Goal: Task Accomplishment & Management: Manage account settings

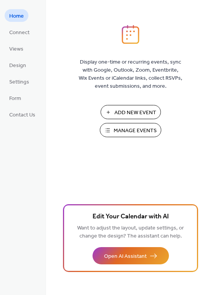
click at [126, 111] on span "Add New Event" at bounding box center [135, 113] width 42 height 8
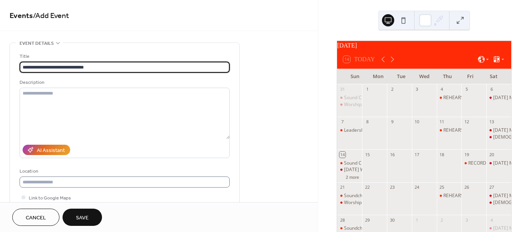
type input "**********"
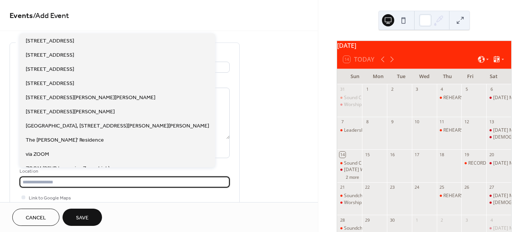
click at [75, 184] on input "text" at bounding box center [125, 182] width 210 height 11
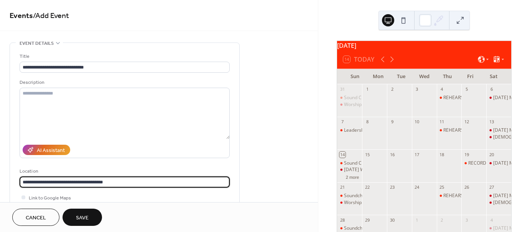
click at [225, 181] on input "**********" at bounding box center [125, 182] width 210 height 11
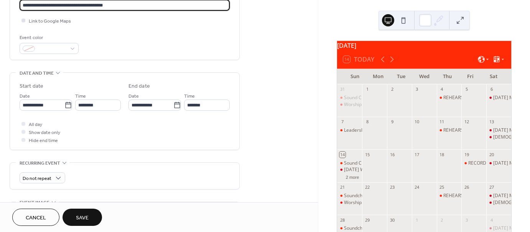
type input "**********"
click at [23, 20] on div at bounding box center [23, 20] width 4 height 4
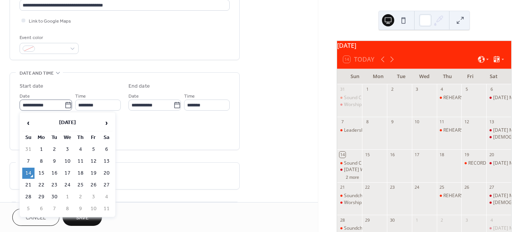
click at [64, 105] on icon at bounding box center [68, 106] width 8 height 8
click at [64, 105] on input "**********" at bounding box center [42, 105] width 45 height 11
click at [26, 194] on td "28" at bounding box center [28, 197] width 12 height 11
type input "**********"
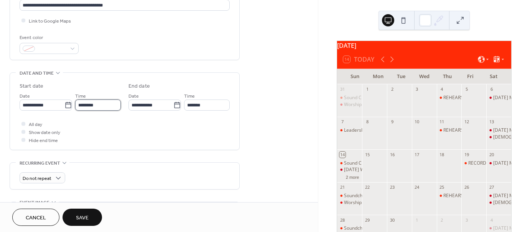
click at [93, 104] on input "********" at bounding box center [98, 105] width 46 height 11
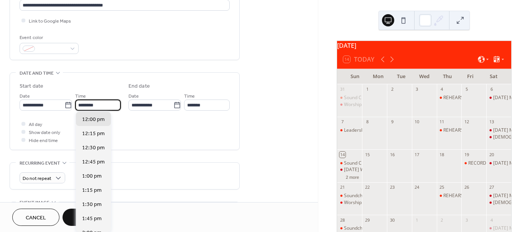
scroll to position [355, 0]
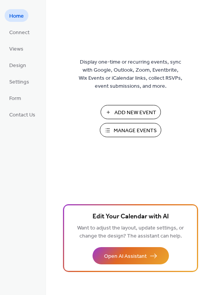
click at [118, 112] on span "Add New Event" at bounding box center [135, 113] width 42 height 8
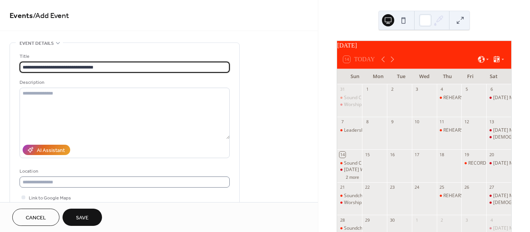
type input "**********"
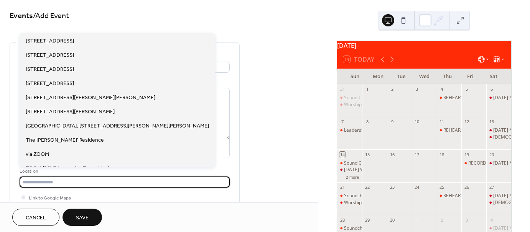
click at [32, 184] on input "text" at bounding box center [125, 182] width 210 height 11
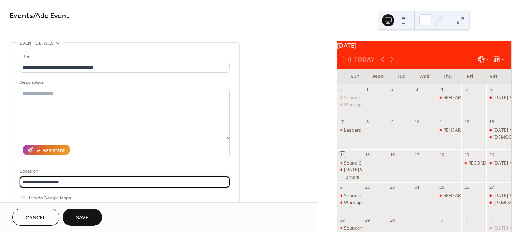
scroll to position [0, 0]
type input "**********"
click at [23, 196] on div at bounding box center [23, 198] width 4 height 4
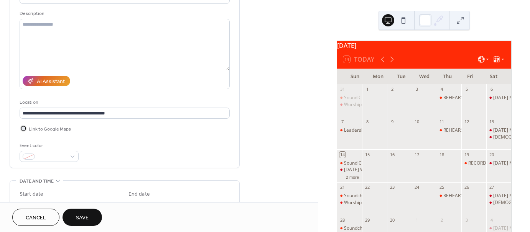
scroll to position [115, 0]
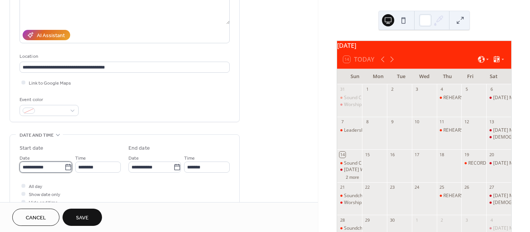
click at [49, 167] on body "**********" at bounding box center [265, 116] width 530 height 232
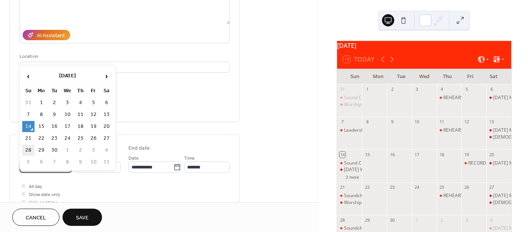
click at [29, 147] on td "28" at bounding box center [28, 150] width 12 height 11
type input "**********"
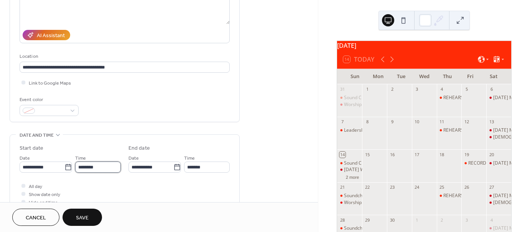
click at [99, 166] on input "********" at bounding box center [98, 167] width 46 height 11
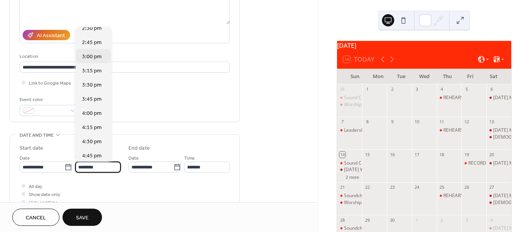
scroll to position [835, 0]
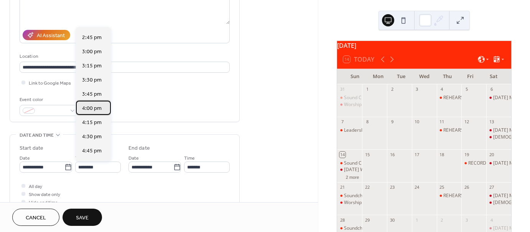
click at [94, 110] on span "4:00 pm" at bounding box center [92, 109] width 20 height 8
type input "*******"
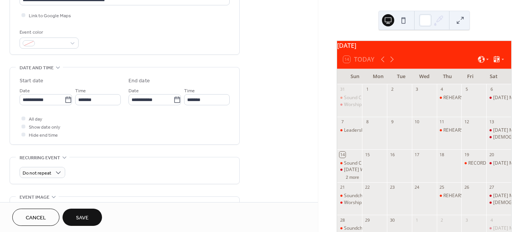
scroll to position [192, 0]
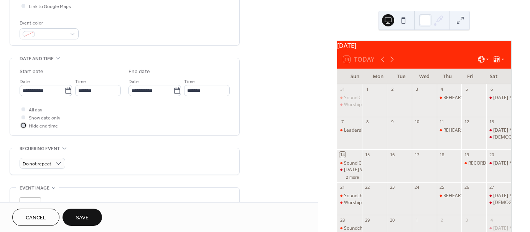
click at [24, 124] on div at bounding box center [23, 126] width 4 height 4
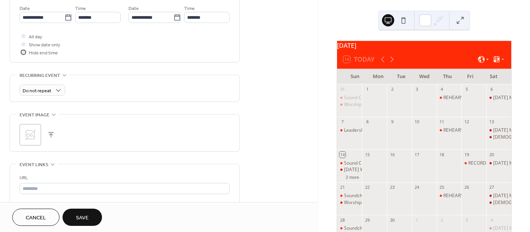
scroll to position [268, 0]
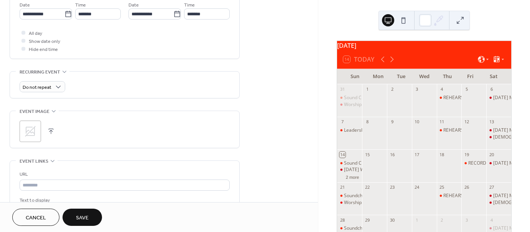
click at [51, 129] on button "button" at bounding box center [51, 131] width 11 height 11
click at [64, 130] on button "button" at bounding box center [61, 131] width 11 height 11
click at [50, 128] on button "button" at bounding box center [51, 131] width 11 height 11
click at [33, 133] on div ";" at bounding box center [30, 131] width 21 height 21
click at [356, 134] on div "Leadership Lunch- Meeting" at bounding box center [373, 130] width 58 height 7
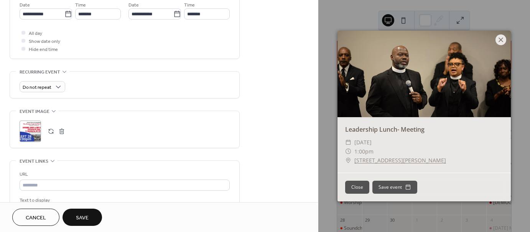
click at [503, 39] on icon at bounding box center [500, 39] width 9 height 9
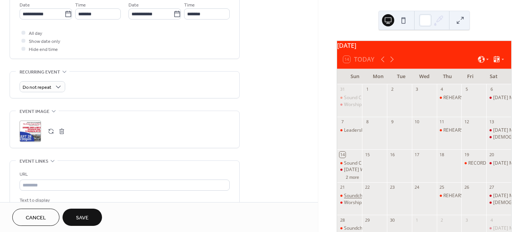
click at [357, 199] on div "Soundcheck - Praise team" at bounding box center [371, 196] width 55 height 7
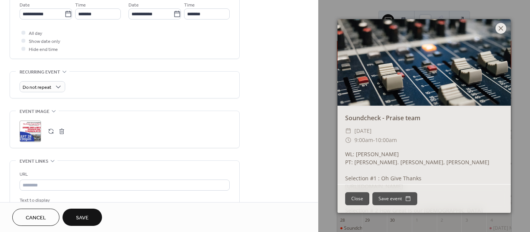
click at [500, 25] on icon at bounding box center [500, 28] width 9 height 9
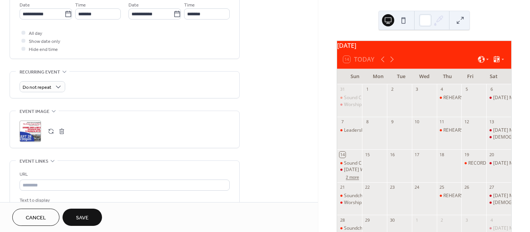
click at [356, 180] on button "2 more" at bounding box center [352, 177] width 19 height 7
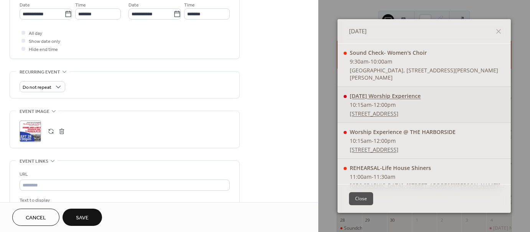
click at [365, 98] on div "[DATE] Worship Experience" at bounding box center [385, 95] width 71 height 7
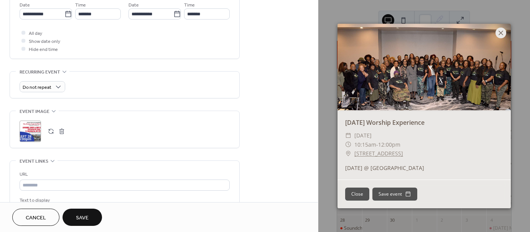
click at [502, 31] on icon at bounding box center [501, 33] width 5 height 5
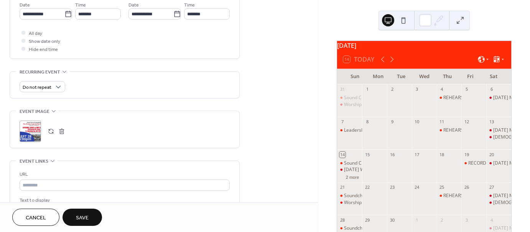
click at [30, 133] on div ";" at bounding box center [30, 131] width 21 height 21
click at [52, 132] on button "button" at bounding box center [51, 131] width 11 height 11
click at [61, 128] on button "button" at bounding box center [61, 131] width 11 height 11
click at [51, 130] on button "button" at bounding box center [51, 131] width 11 height 11
click at [28, 126] on div ";" at bounding box center [30, 131] width 21 height 21
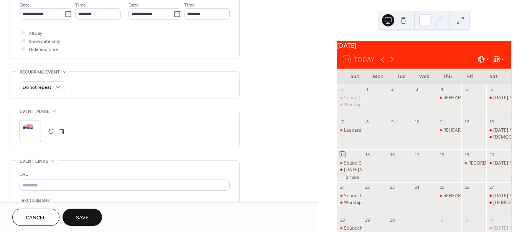
click at [58, 131] on button "button" at bounding box center [61, 131] width 11 height 11
click at [54, 129] on button "button" at bounding box center [51, 131] width 11 height 11
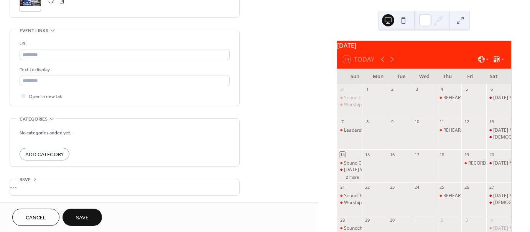
scroll to position [323, 0]
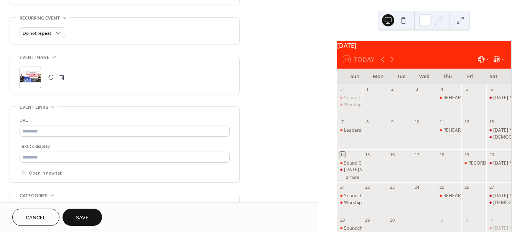
click at [81, 217] on span "Save" at bounding box center [82, 218] width 13 height 8
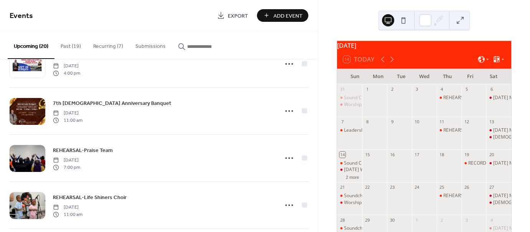
scroll to position [369, 0]
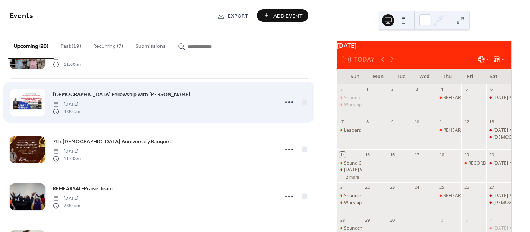
click at [21, 95] on div at bounding box center [28, 102] width 36 height 27
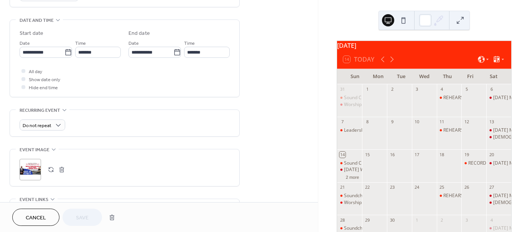
scroll to position [307, 0]
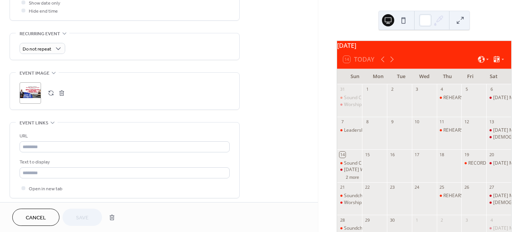
click at [31, 92] on div ";" at bounding box center [30, 92] width 21 height 21
click at [33, 93] on div ";" at bounding box center [30, 92] width 21 height 21
click at [35, 91] on div ";" at bounding box center [30, 92] width 21 height 21
click at [30, 95] on div ";" at bounding box center [30, 92] width 21 height 21
click at [28, 92] on circle at bounding box center [30, 93] width 11 height 11
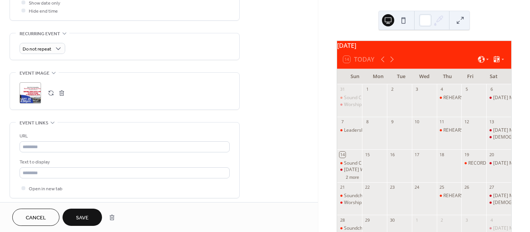
click at [30, 94] on div ";" at bounding box center [30, 92] width 21 height 21
click at [31, 89] on div ";" at bounding box center [30, 92] width 21 height 21
click at [30, 90] on div ";" at bounding box center [30, 92] width 21 height 21
click at [34, 93] on div ";" at bounding box center [30, 92] width 21 height 21
click at [32, 94] on div ";" at bounding box center [30, 92] width 21 height 21
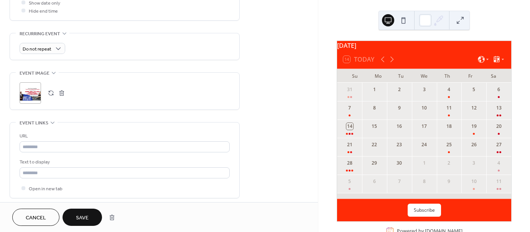
scroll to position [0, 0]
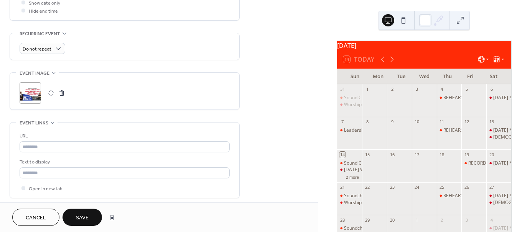
click at [31, 89] on div ";" at bounding box center [30, 92] width 21 height 21
click at [84, 219] on span "Save" at bounding box center [82, 218] width 13 height 8
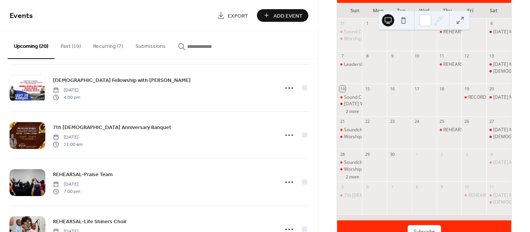
scroll to position [77, 0]
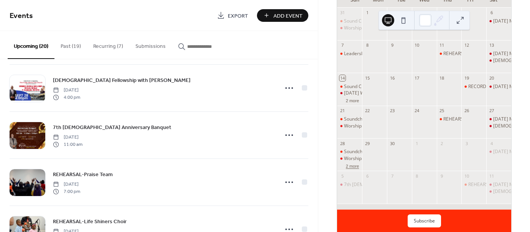
click at [354, 169] on button "2 more" at bounding box center [352, 166] width 19 height 7
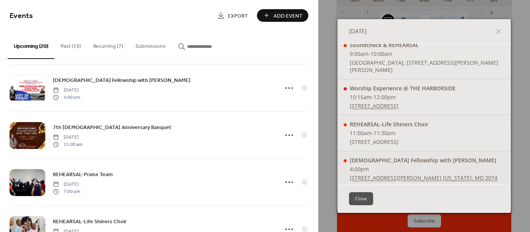
scroll to position [10, 0]
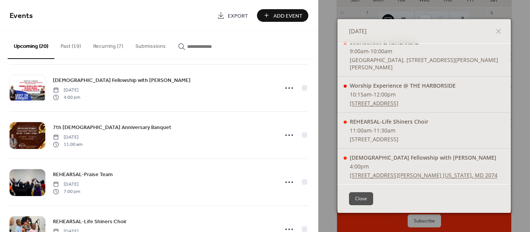
click at [357, 196] on button "Close" at bounding box center [361, 199] width 24 height 13
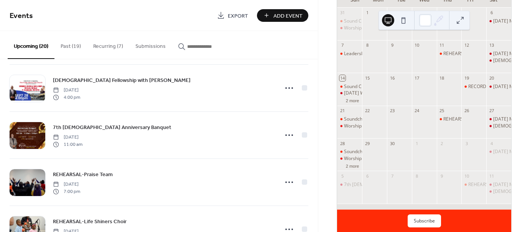
scroll to position [110, 0]
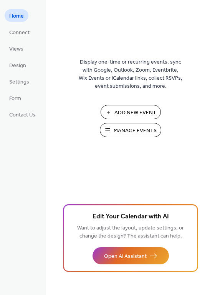
click at [123, 130] on span "Manage Events" at bounding box center [135, 131] width 43 height 8
click at [127, 130] on span "Manage Events" at bounding box center [135, 131] width 43 height 8
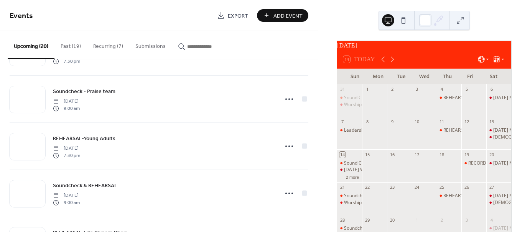
scroll to position [192, 0]
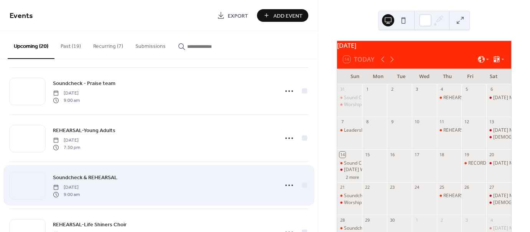
click at [103, 177] on span "Soundcheck & REHEARSAL" at bounding box center [85, 178] width 64 height 8
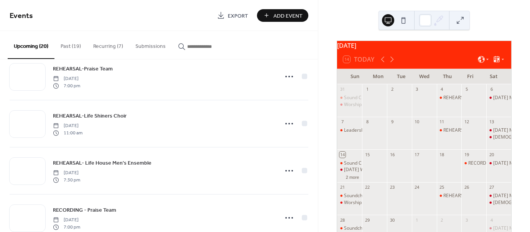
scroll to position [499, 0]
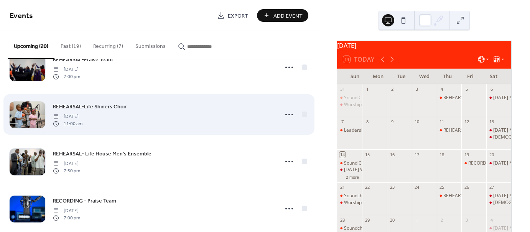
click at [84, 104] on span "REHEARSAL-Life Shiners Choir" at bounding box center [90, 107] width 74 height 8
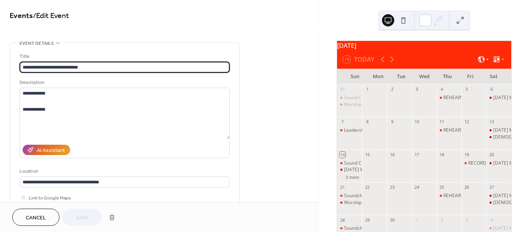
click at [32, 219] on span "Cancel" at bounding box center [36, 218] width 20 height 8
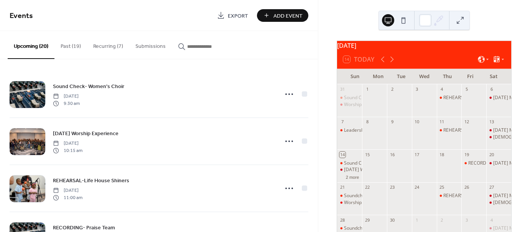
click at [105, 47] on button "Recurring (7)" at bounding box center [108, 44] width 42 height 27
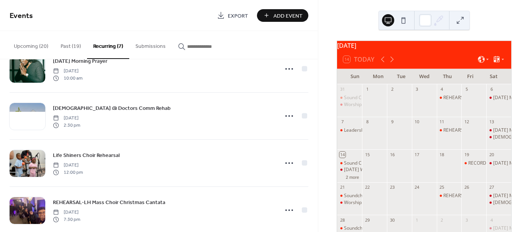
scroll to position [179, 0]
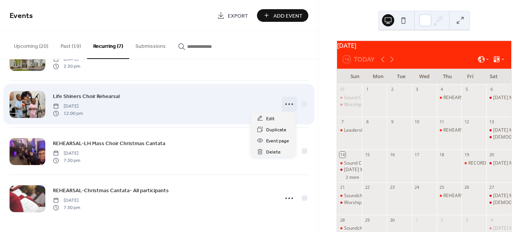
click at [292, 104] on circle at bounding box center [293, 105] width 2 height 2
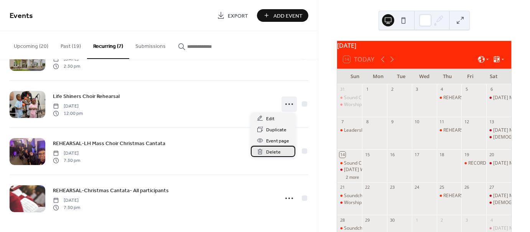
click at [272, 150] on span "Delete" at bounding box center [273, 152] width 15 height 8
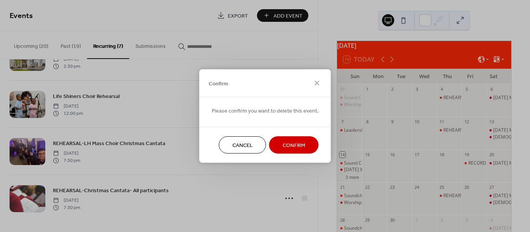
click at [292, 143] on span "Confirm" at bounding box center [294, 146] width 23 height 8
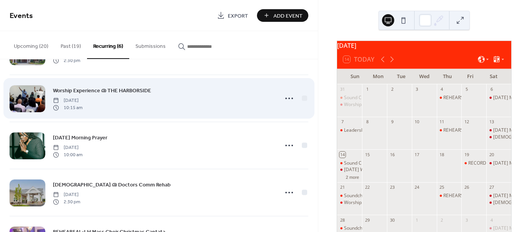
scroll to position [0, 0]
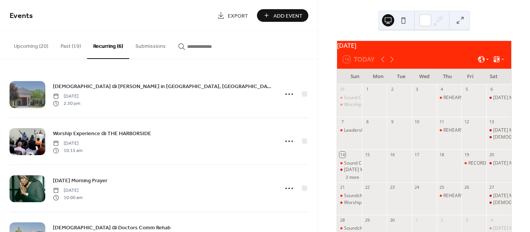
click at [68, 45] on button "Past (19)" at bounding box center [70, 44] width 33 height 27
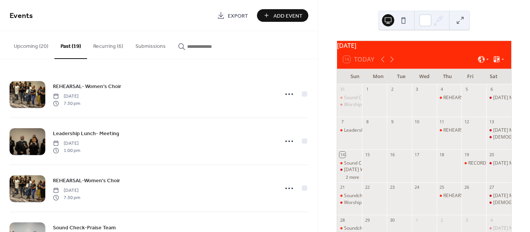
click at [26, 44] on button "Upcoming (20)" at bounding box center [31, 44] width 47 height 27
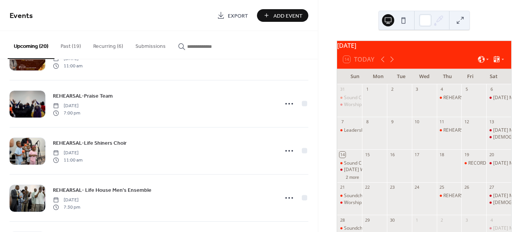
scroll to position [499, 0]
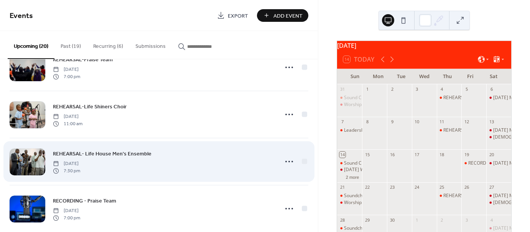
click at [79, 151] on span "REHEARSAL- Life House Men's Ensemble" at bounding box center [102, 154] width 99 height 8
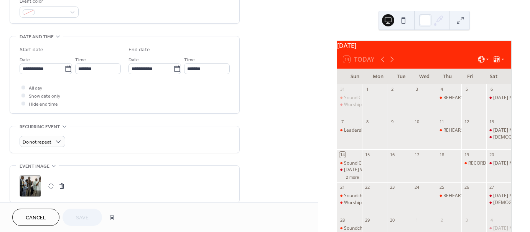
scroll to position [230, 0]
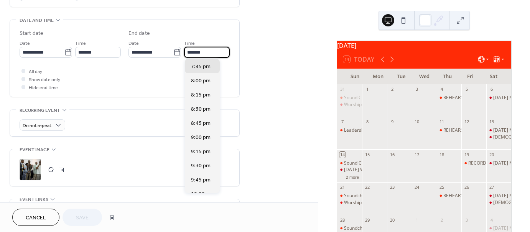
click at [208, 52] on input "*******" at bounding box center [207, 52] width 46 height 11
click at [202, 110] on span "8:30 pm" at bounding box center [201, 109] width 20 height 8
type input "*******"
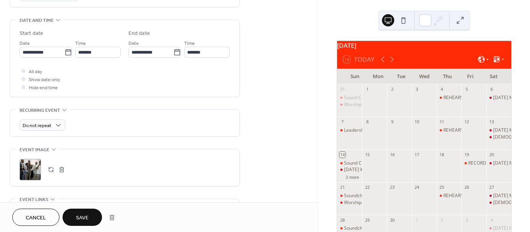
click at [85, 217] on span "Save" at bounding box center [82, 218] width 13 height 8
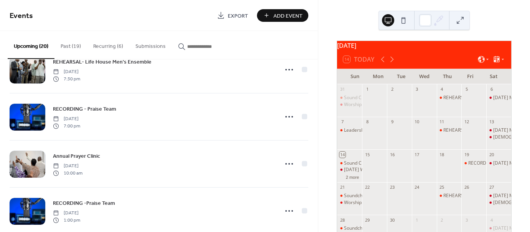
scroll to position [614, 0]
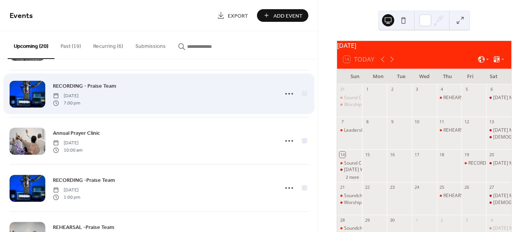
click at [25, 90] on div at bounding box center [28, 94] width 36 height 27
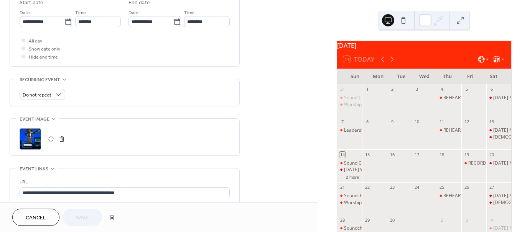
scroll to position [268, 0]
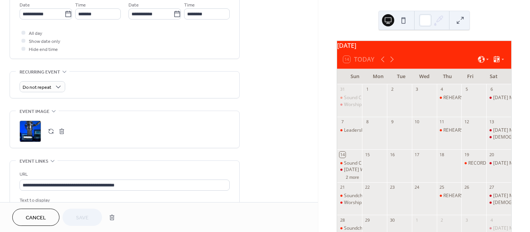
click at [32, 128] on div ";" at bounding box center [30, 131] width 21 height 21
drag, startPoint x: 29, startPoint y: 132, endPoint x: 26, endPoint y: 128, distance: 4.6
click at [26, 128] on div ";" at bounding box center [30, 131] width 21 height 21
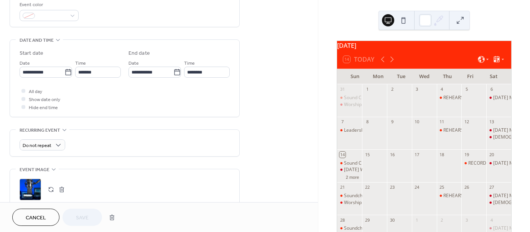
scroll to position [192, 0]
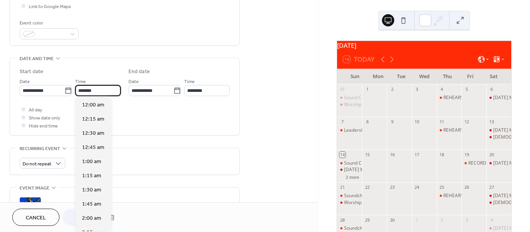
click at [95, 89] on input "*******" at bounding box center [98, 90] width 46 height 11
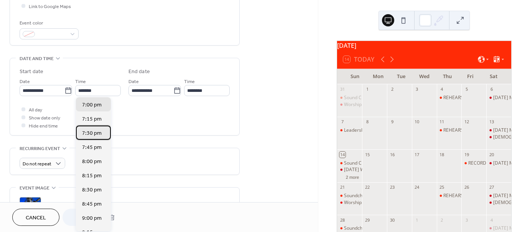
click at [89, 133] on span "7:30 pm" at bounding box center [92, 134] width 20 height 8
type input "*******"
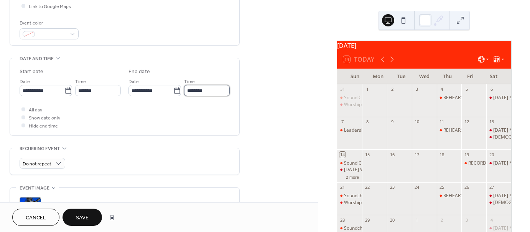
click at [214, 86] on input "********" at bounding box center [207, 90] width 46 height 11
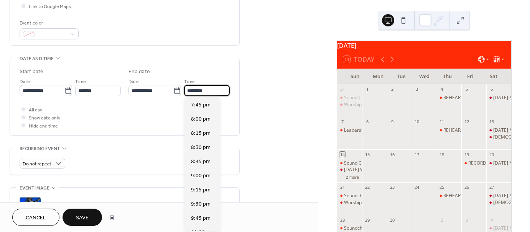
scroll to position [107, 0]
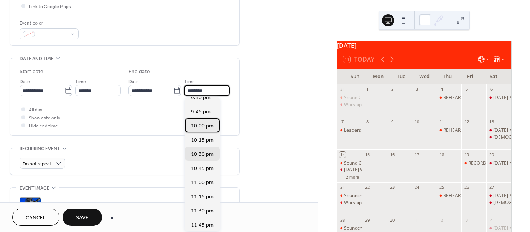
click at [204, 127] on span "10:00 pm" at bounding box center [202, 126] width 23 height 8
type input "********"
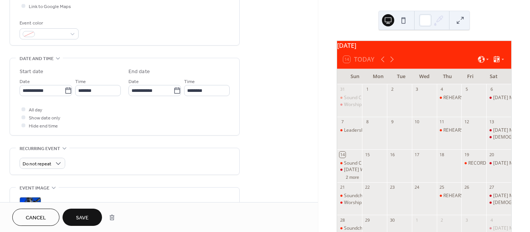
click at [86, 219] on span "Save" at bounding box center [82, 218] width 13 height 8
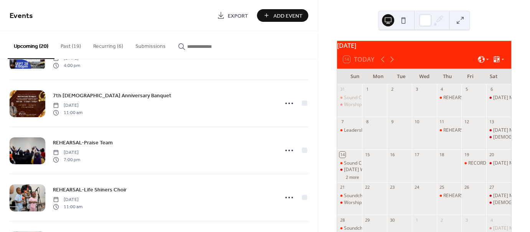
scroll to position [422, 0]
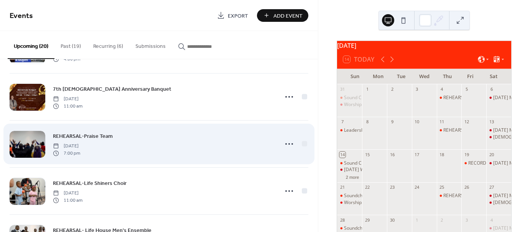
click at [79, 134] on span "REHEARSAL-Praise Team" at bounding box center [83, 137] width 60 height 8
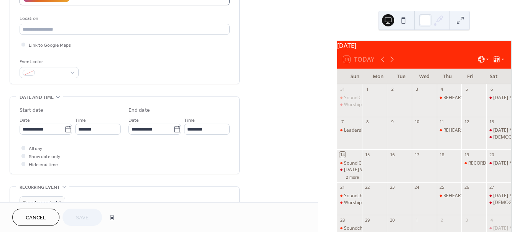
scroll to position [153, 0]
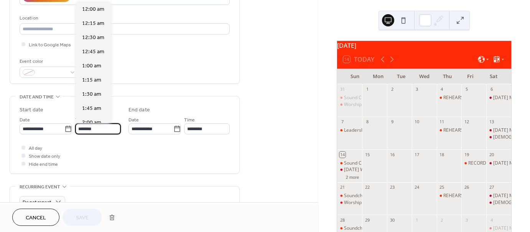
click at [97, 128] on input "*******" at bounding box center [98, 129] width 46 height 11
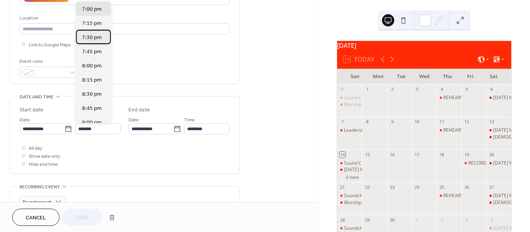
click at [94, 37] on span "7:30 pm" at bounding box center [92, 38] width 20 height 8
type input "*******"
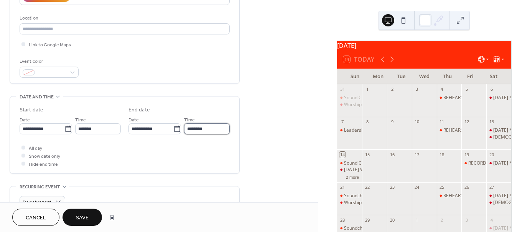
click at [209, 128] on input "********" at bounding box center [207, 129] width 46 height 11
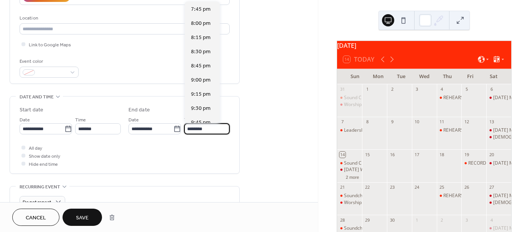
scroll to position [119, 0]
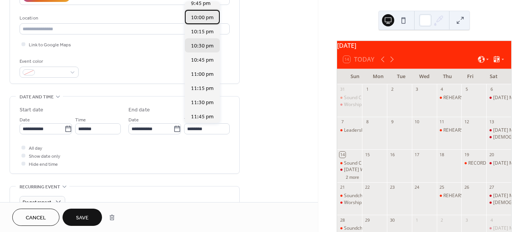
click at [202, 15] on span "10:00 pm" at bounding box center [202, 18] width 23 height 8
type input "********"
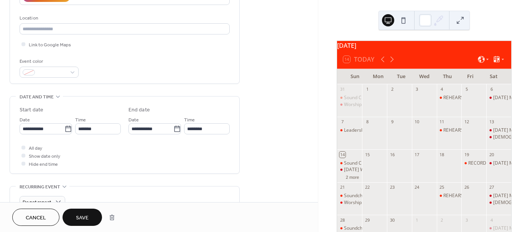
click at [82, 221] on span "Save" at bounding box center [82, 218] width 13 height 8
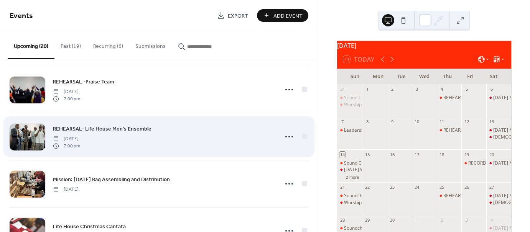
scroll to position [753, 0]
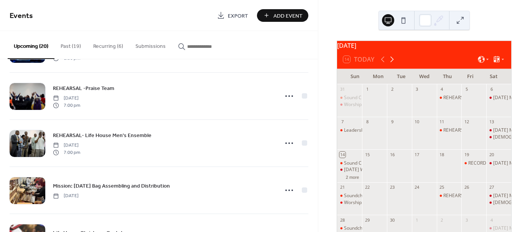
click at [391, 64] on icon at bounding box center [391, 59] width 9 height 9
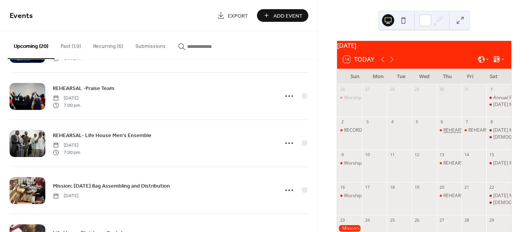
click at [446, 132] on div "REHEARSAL-LH Mass Choir Christmas Cantata" at bounding box center [492, 130] width 99 height 7
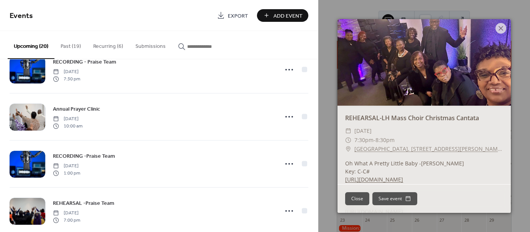
scroll to position [676, 0]
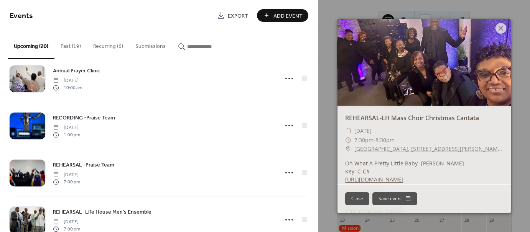
click at [105, 45] on button "Recurring (6)" at bounding box center [108, 44] width 42 height 27
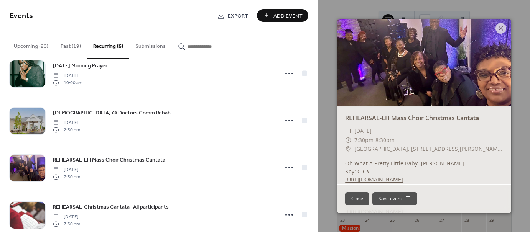
scroll to position [132, 0]
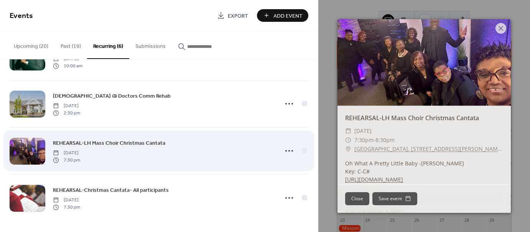
click at [88, 142] on span "REHEARSAL-LH Mass Choir Christmas Cantata" at bounding box center [109, 144] width 112 height 8
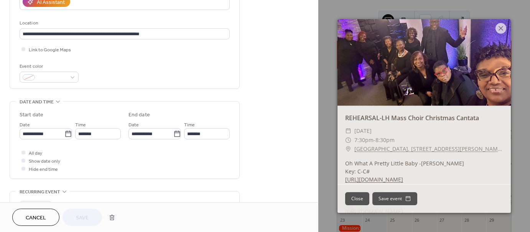
scroll to position [153, 0]
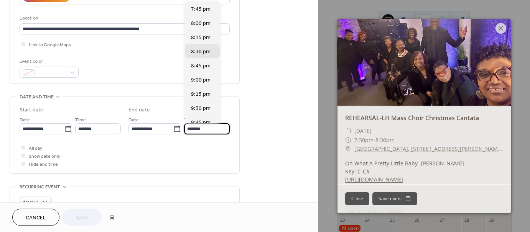
click at [207, 127] on input "*******" at bounding box center [207, 129] width 46 height 11
click at [211, 78] on div "9:00 pm" at bounding box center [202, 79] width 35 height 14
type input "*******"
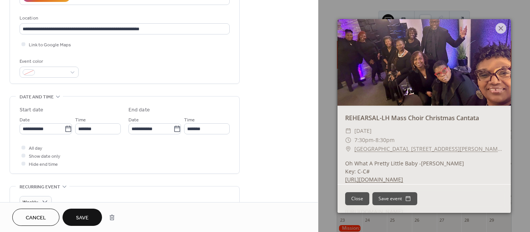
click at [79, 212] on button "Save" at bounding box center [83, 217] width 40 height 17
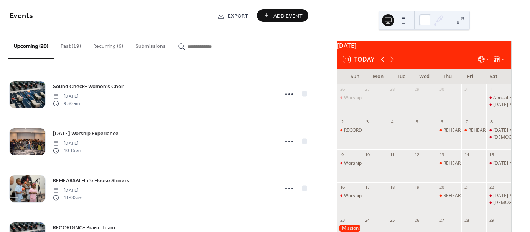
click at [382, 63] on icon at bounding box center [382, 59] width 9 height 9
click at [449, 167] on div "REHEARSAL- Life House Men's Ensemble" at bounding box center [486, 163] width 87 height 7
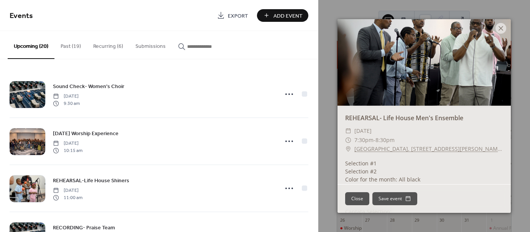
click at [278, 46] on div "Upcoming (20) Past (19) Recurring (6) Submissions" at bounding box center [159, 45] width 318 height 28
click at [352, 202] on button "Close" at bounding box center [357, 199] width 24 height 13
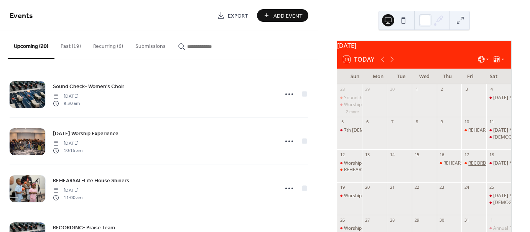
click at [471, 167] on div "RECORDING - Praise Team" at bounding box center [496, 163] width 57 height 7
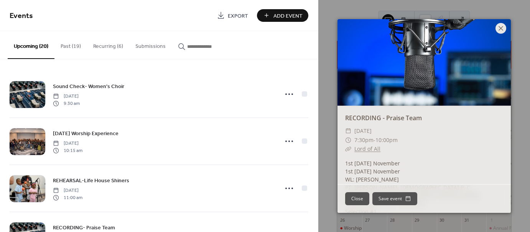
click at [500, 27] on icon at bounding box center [500, 28] width 9 height 9
